Goal: Transaction & Acquisition: Purchase product/service

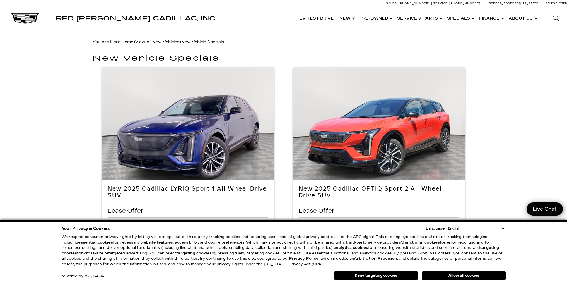
click at [503, 228] on select "English Spanish / Español English / United Kingdom Korean / 한국어 Vietnamese / Ti…" at bounding box center [476, 229] width 59 height 6
click at [496, 17] on link "Show Finance" at bounding box center [492, 18] width 30 height 22
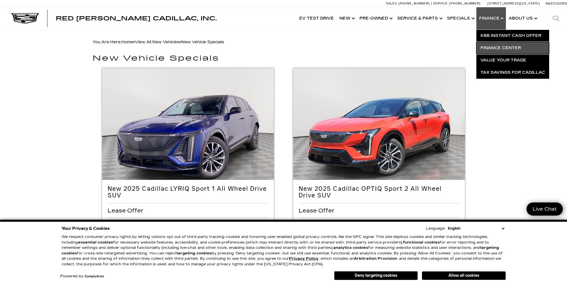
click at [502, 45] on link "Finance Center" at bounding box center [513, 48] width 73 height 12
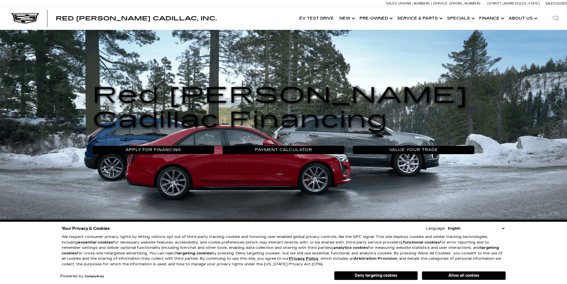
scroll to position [28, 0]
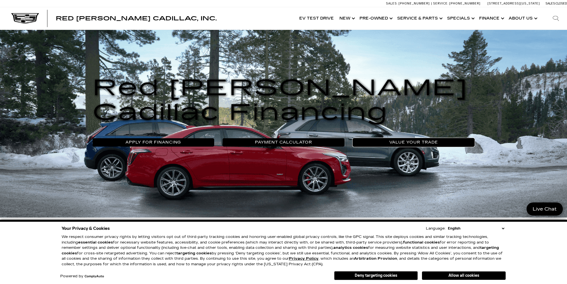
click at [420, 145] on link "Value Your Trade" at bounding box center [414, 142] width 122 height 8
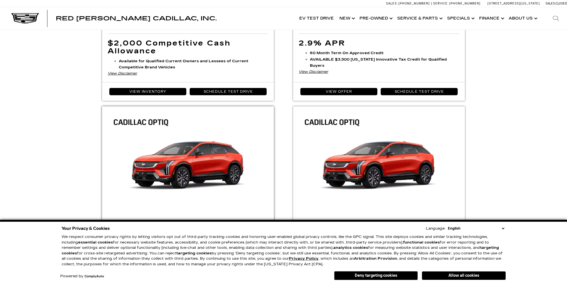
scroll to position [530, 0]
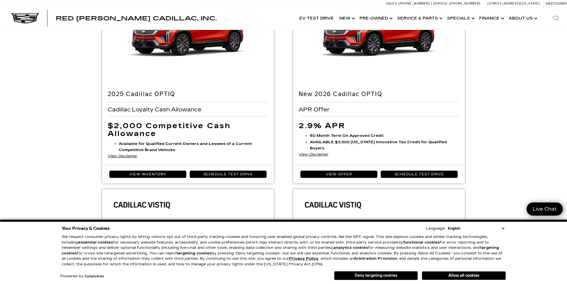
click at [368, 273] on button "Deny targeting cookies" at bounding box center [376, 275] width 84 height 9
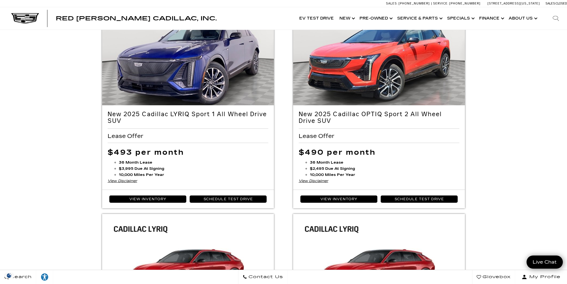
scroll to position [323, 0]
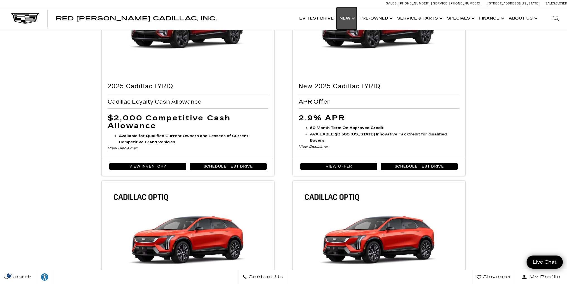
click at [350, 18] on link "Show New" at bounding box center [347, 18] width 20 height 22
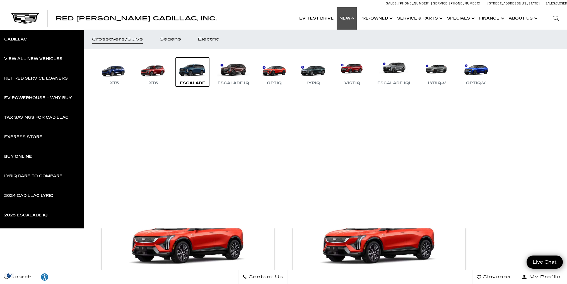
click at [199, 72] on link "Escalade" at bounding box center [192, 72] width 33 height 29
click at [245, 75] on link "Escalade IQ" at bounding box center [233, 72] width 37 height 29
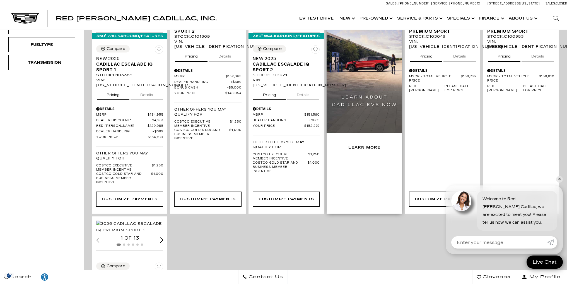
scroll to position [195, 0]
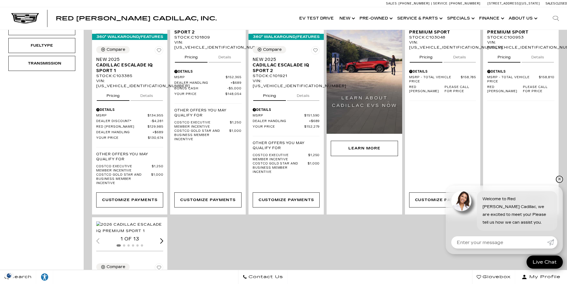
click at [561, 180] on link "✕" at bounding box center [560, 179] width 7 height 7
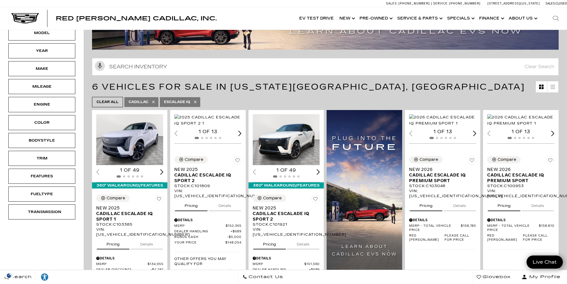
scroll to position [56, 0]
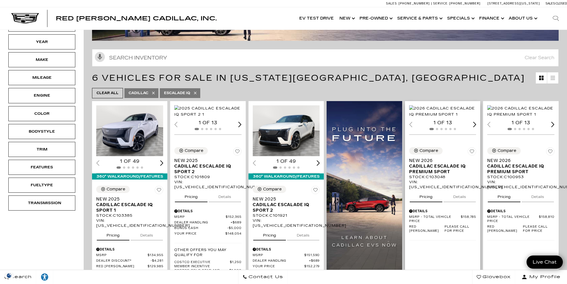
click at [461, 126] on div "1 of 13" at bounding box center [442, 123] width 67 height 6
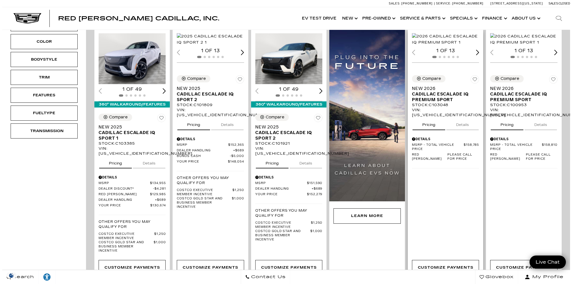
scroll to position [140, 0]
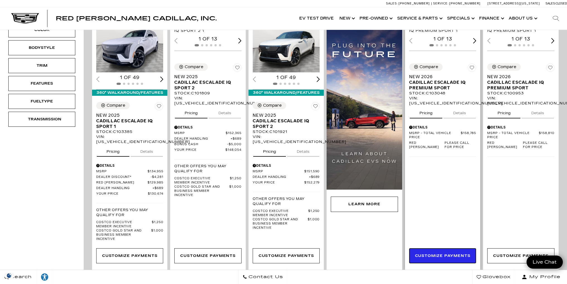
click at [452, 252] on link "Customize Payments" at bounding box center [442, 255] width 67 height 15
